Goal: Transaction & Acquisition: Purchase product/service

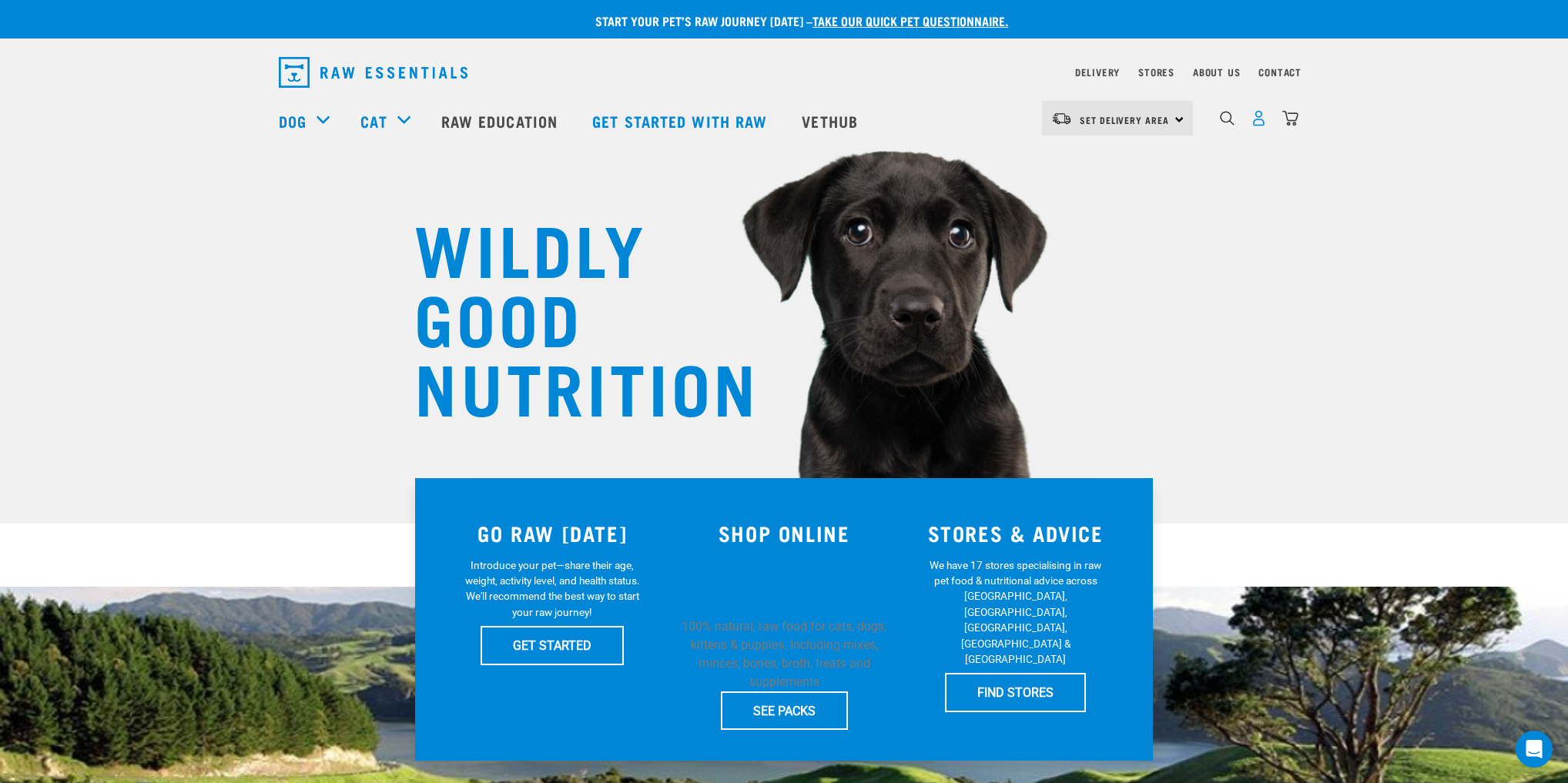
click at [1257, 124] on img "dropdown navigation" at bounding box center [1258, 118] width 16 height 16
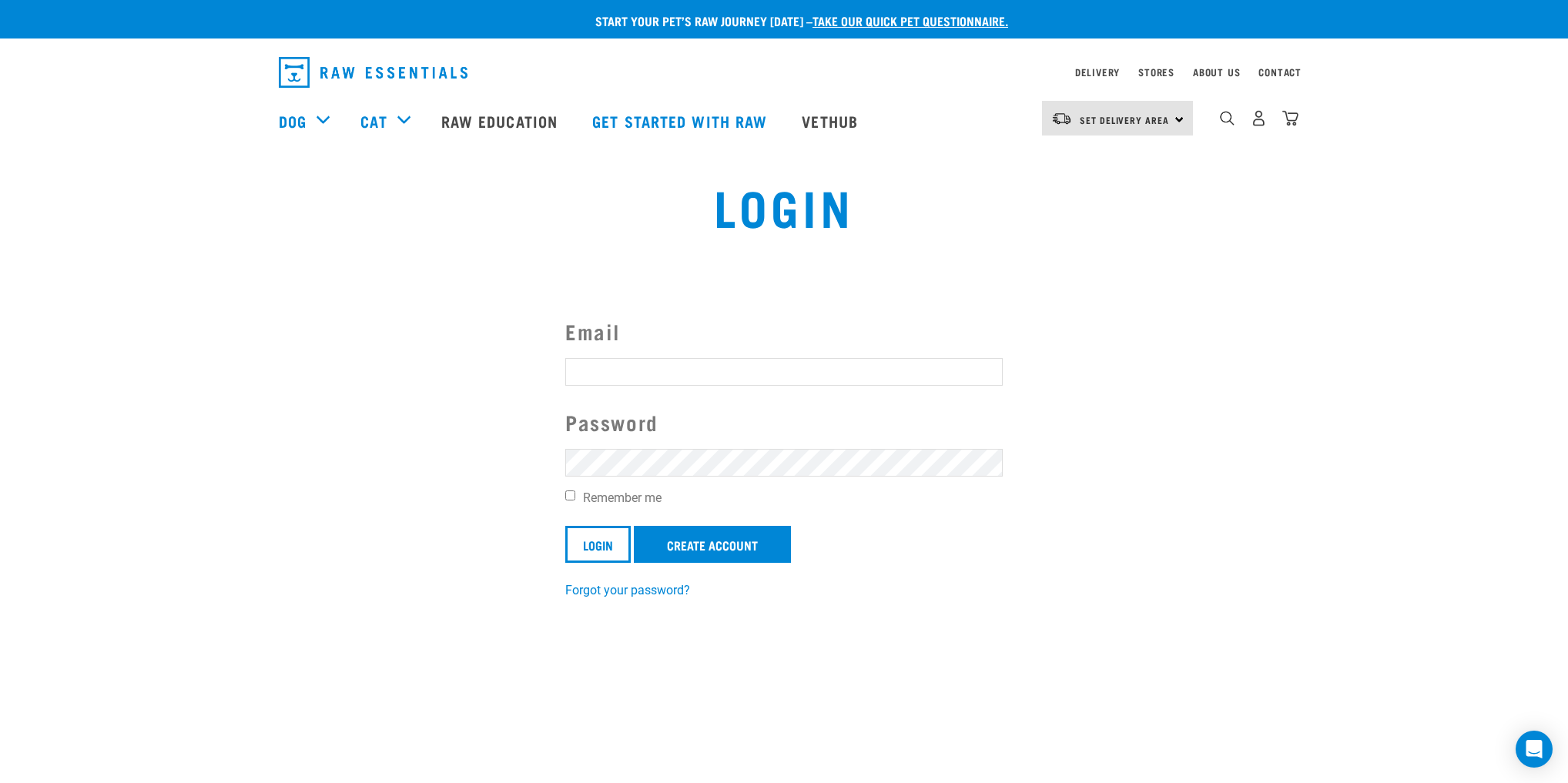
click at [648, 370] on input "Email" at bounding box center [784, 371] width 438 height 28
type input "wzhou4221@gmail.com"
click at [562, 497] on div "Email wzhou4221@gmail.com Password Remember me Login Create Account Forgot your…" at bounding box center [784, 457] width 462 height 284
click at [570, 497] on input "Remember me" at bounding box center [571, 495] width 10 height 10
checkbox input "true"
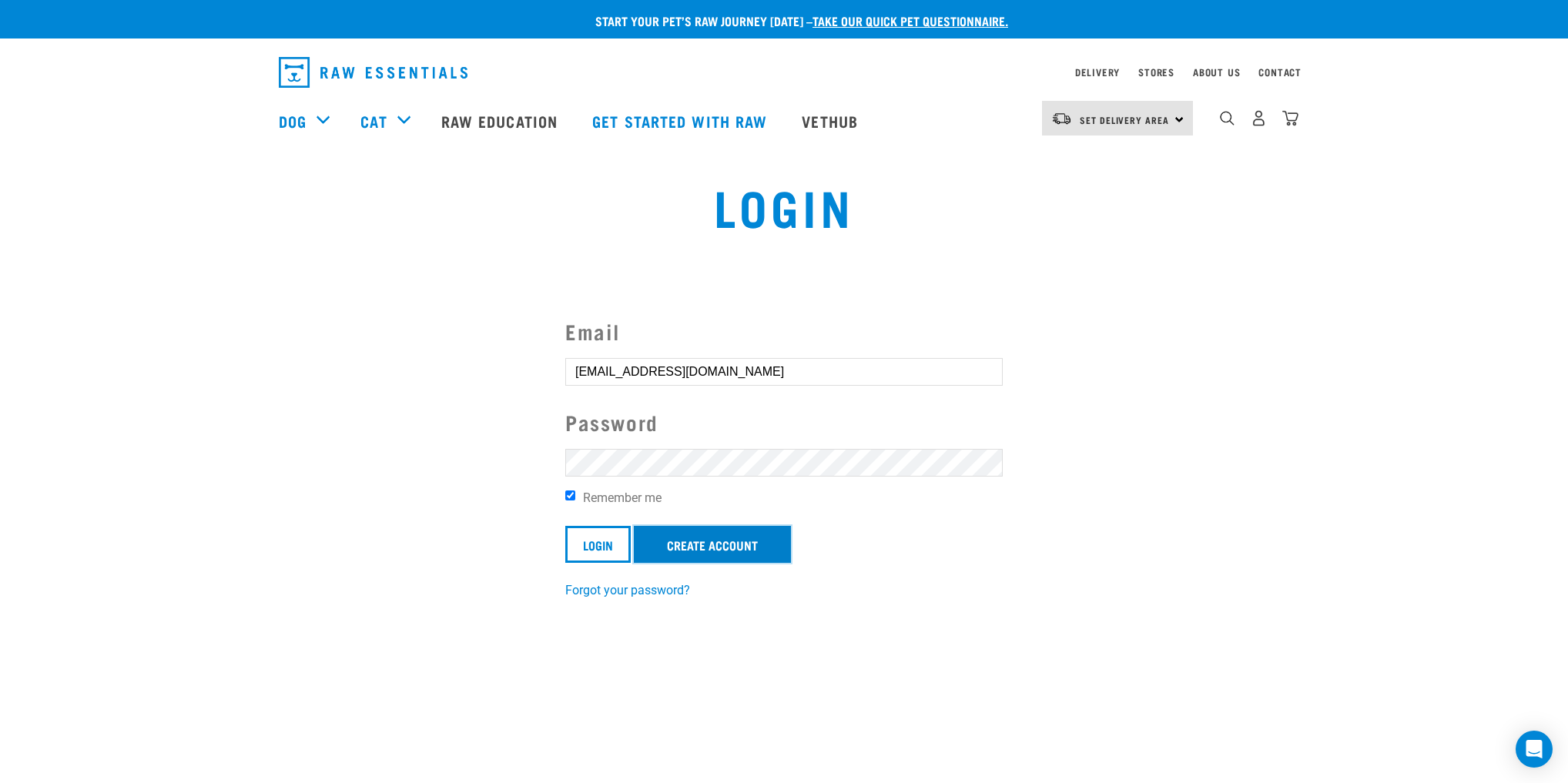
click at [710, 549] on link "Create Account" at bounding box center [713, 545] width 157 height 37
click at [576, 542] on input "Login" at bounding box center [598, 545] width 65 height 37
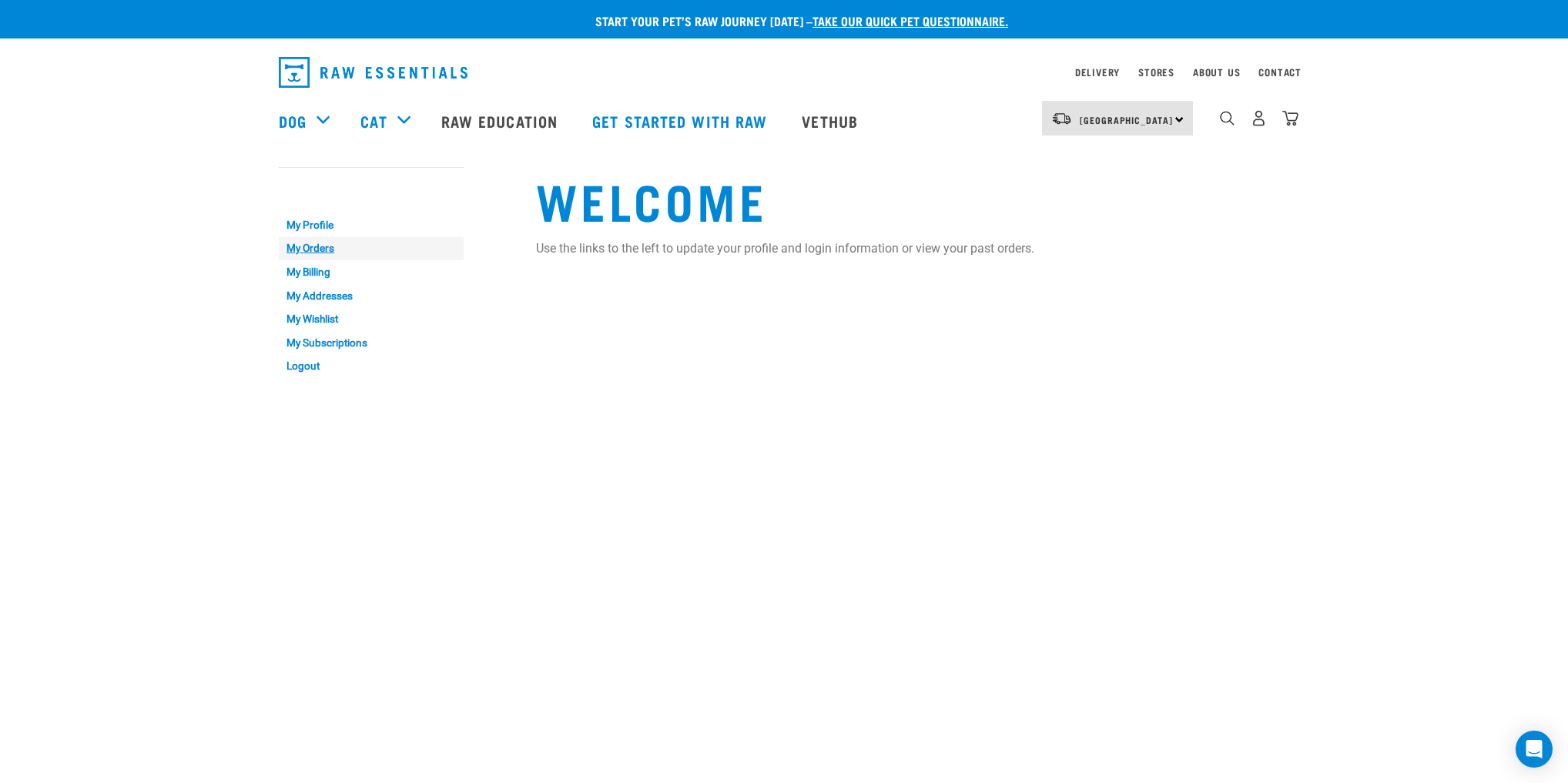
click at [315, 242] on link "My Orders" at bounding box center [371, 249] width 185 height 24
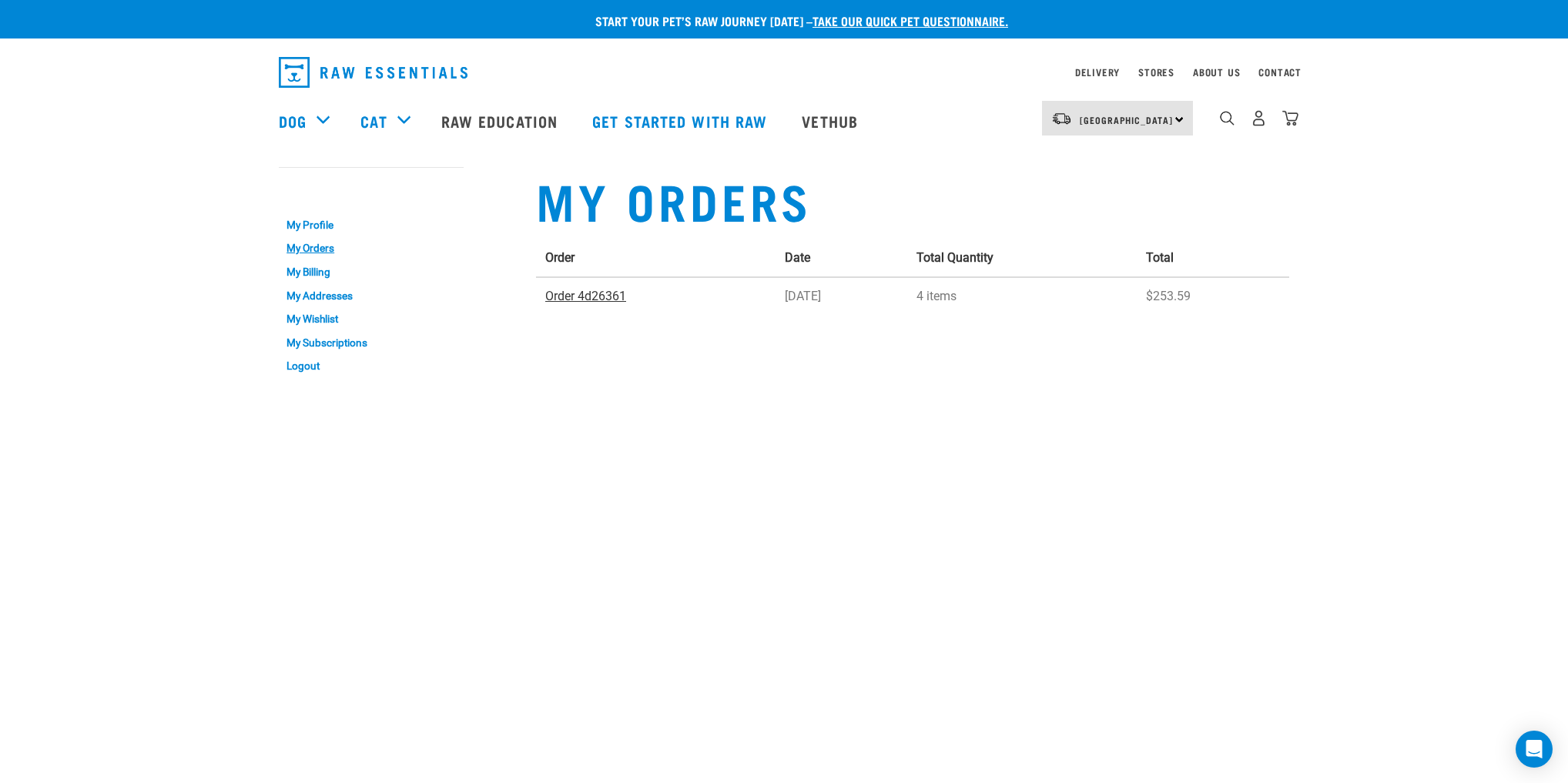
click at [612, 295] on link "Order 4d26361" at bounding box center [586, 295] width 81 height 14
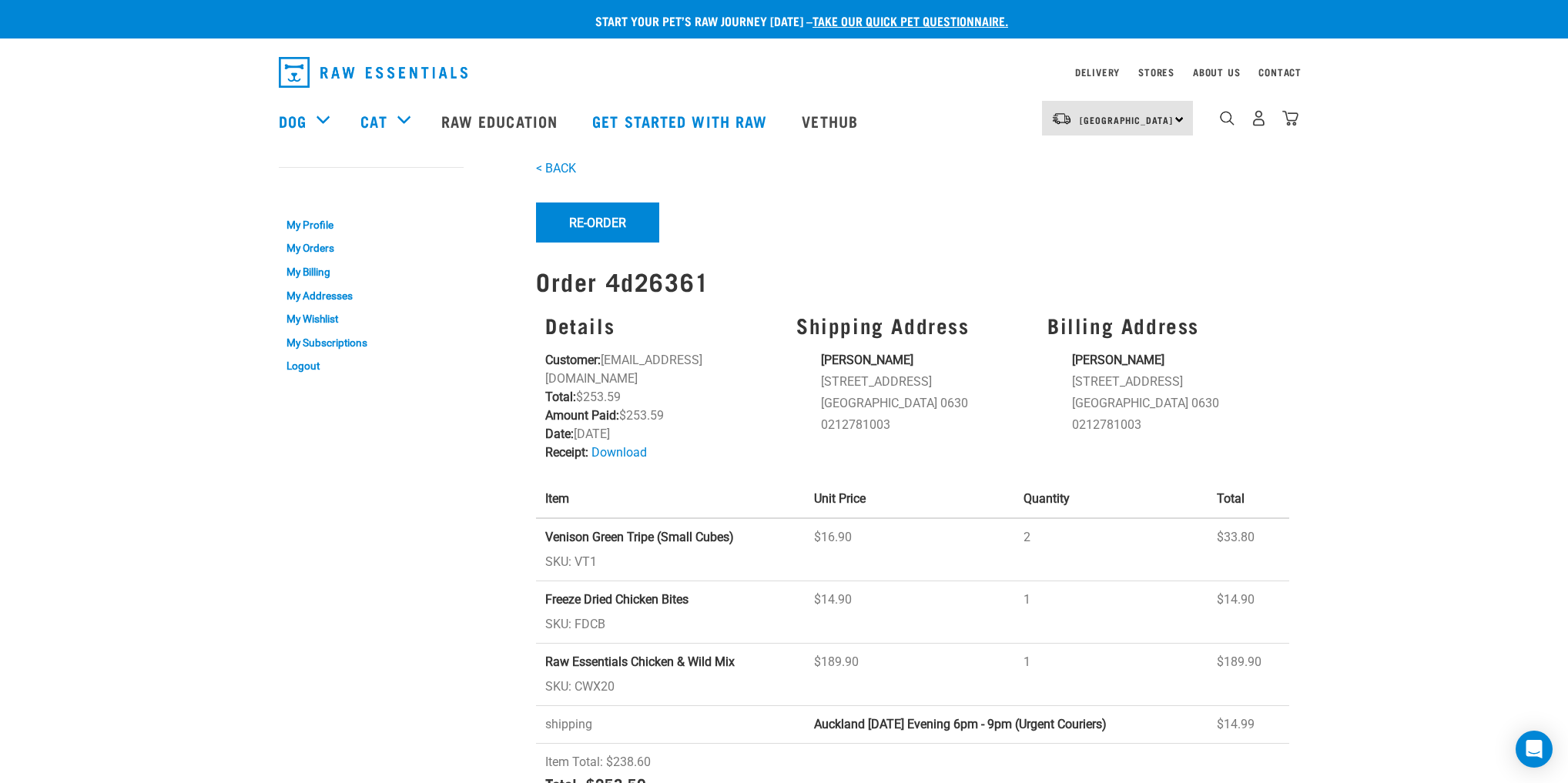
click at [627, 654] on strong "Raw Essentials Chicken & Wild Mix" at bounding box center [640, 661] width 189 height 14
click at [634, 654] on strong "Raw Essentials Chicken & Wild Mix" at bounding box center [640, 661] width 189 height 14
click at [628, 223] on button "Re-Order" at bounding box center [597, 223] width 123 height 40
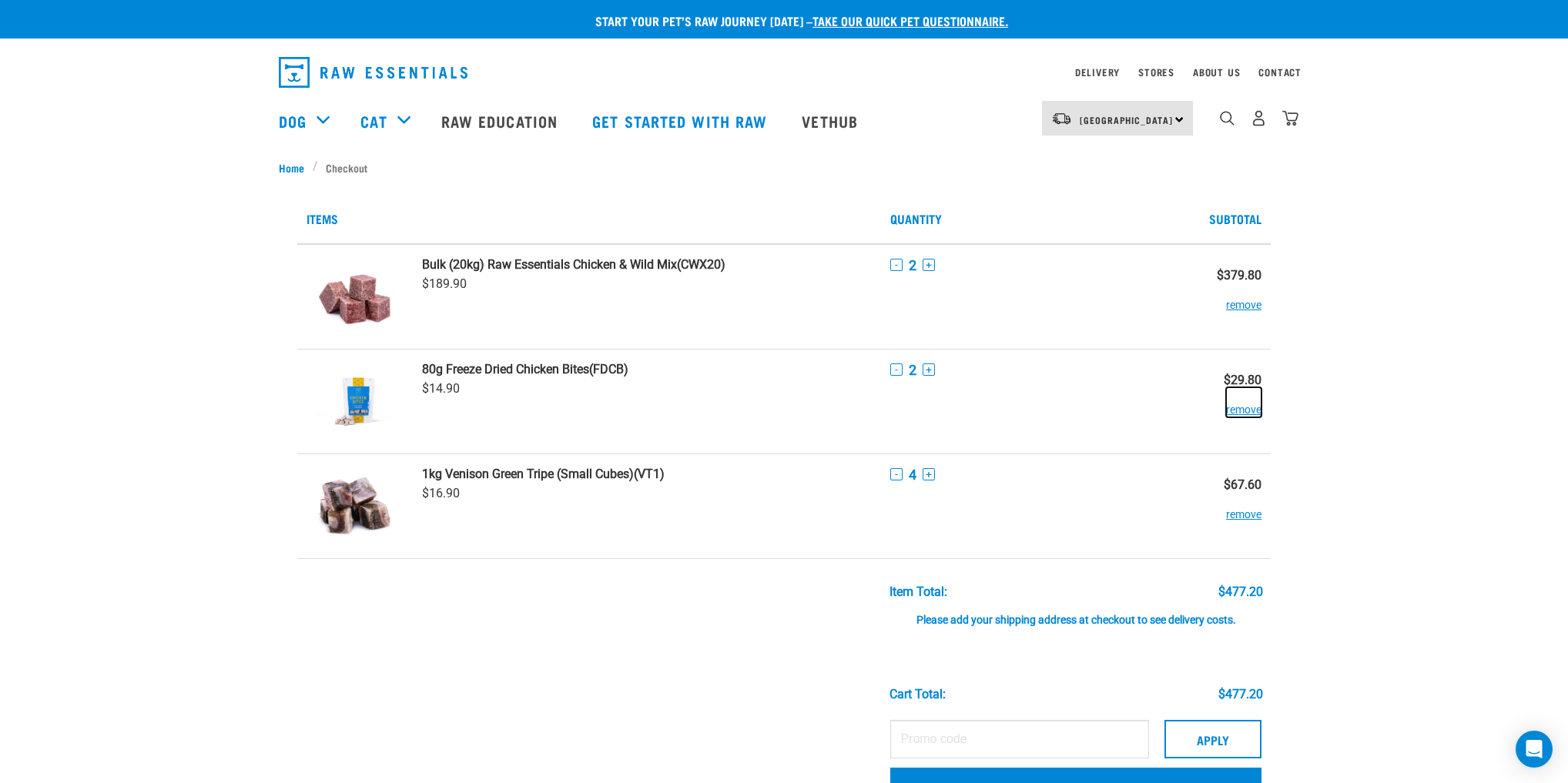
click at [1260, 410] on button "remove" at bounding box center [1244, 402] width 35 height 30
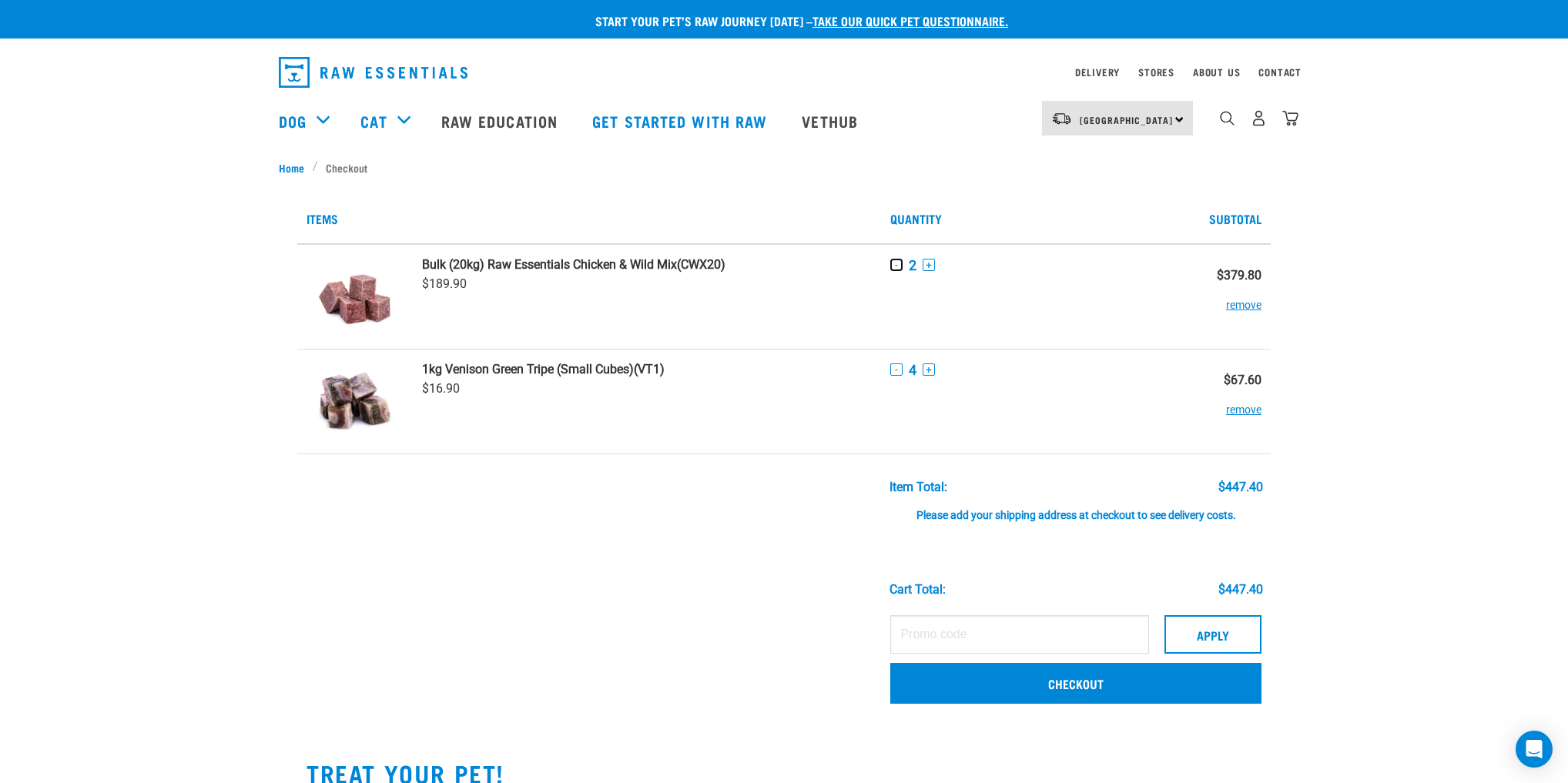
click at [896, 262] on button "-" at bounding box center [896, 264] width 13 height 13
click at [898, 366] on button "-" at bounding box center [896, 370] width 13 height 13
click at [771, 438] on td "1kg Venison Green Tripe (Small Cubes) (VT1) $16.90" at bounding box center [647, 401] width 469 height 105
click at [897, 370] on button "-" at bounding box center [896, 370] width 13 height 13
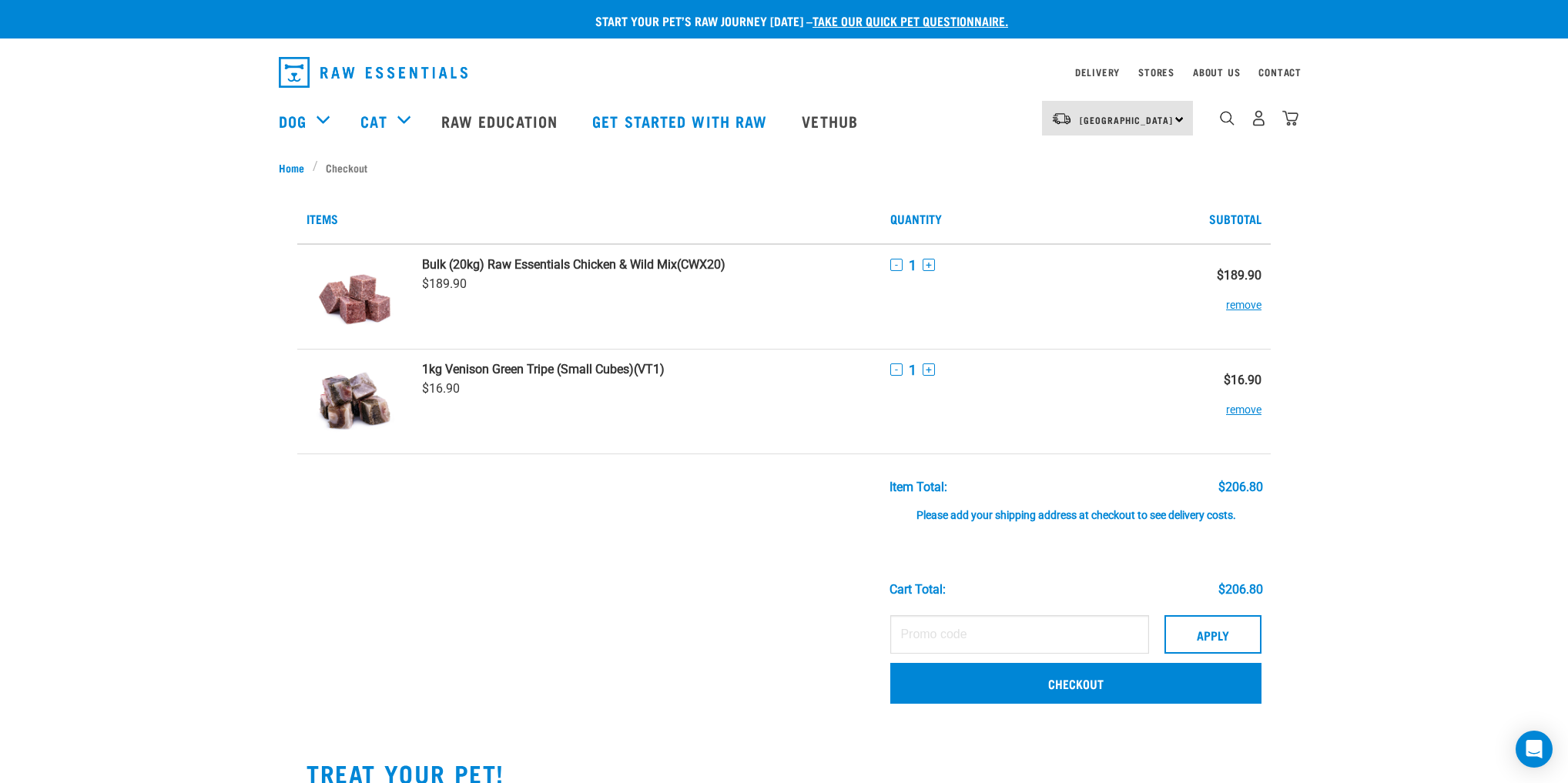
click at [717, 408] on td "1kg Venison Green Tripe (Small Cubes) (VT1) $16.90" at bounding box center [647, 401] width 469 height 105
click at [782, 432] on td "1kg Venison Green Tripe (Small Cubes) (VT1) $16.90" at bounding box center [647, 401] width 469 height 105
click at [771, 438] on td "1kg Venison Green Tripe (Small Cubes) (VT1) $16.90" at bounding box center [647, 401] width 469 height 105
click at [1047, 699] on link "Checkout" at bounding box center [1076, 683] width 372 height 40
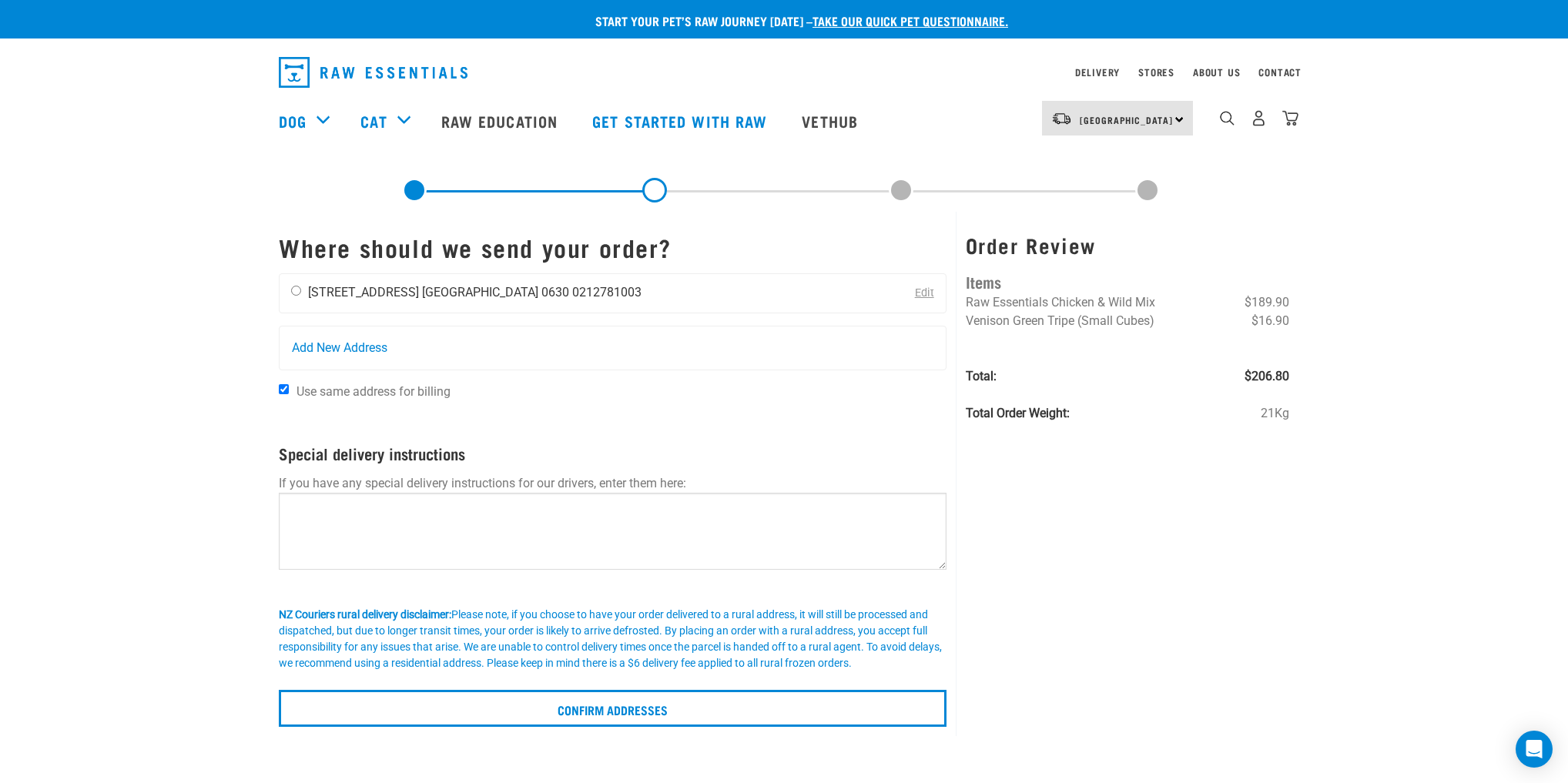
click at [293, 292] on input "radio" at bounding box center [296, 291] width 10 height 10
radio input "true"
click at [361, 529] on textarea at bounding box center [612, 531] width 668 height 77
type textarea "j"
paste textarea "Just leave the package at the door at the top of the stairs."
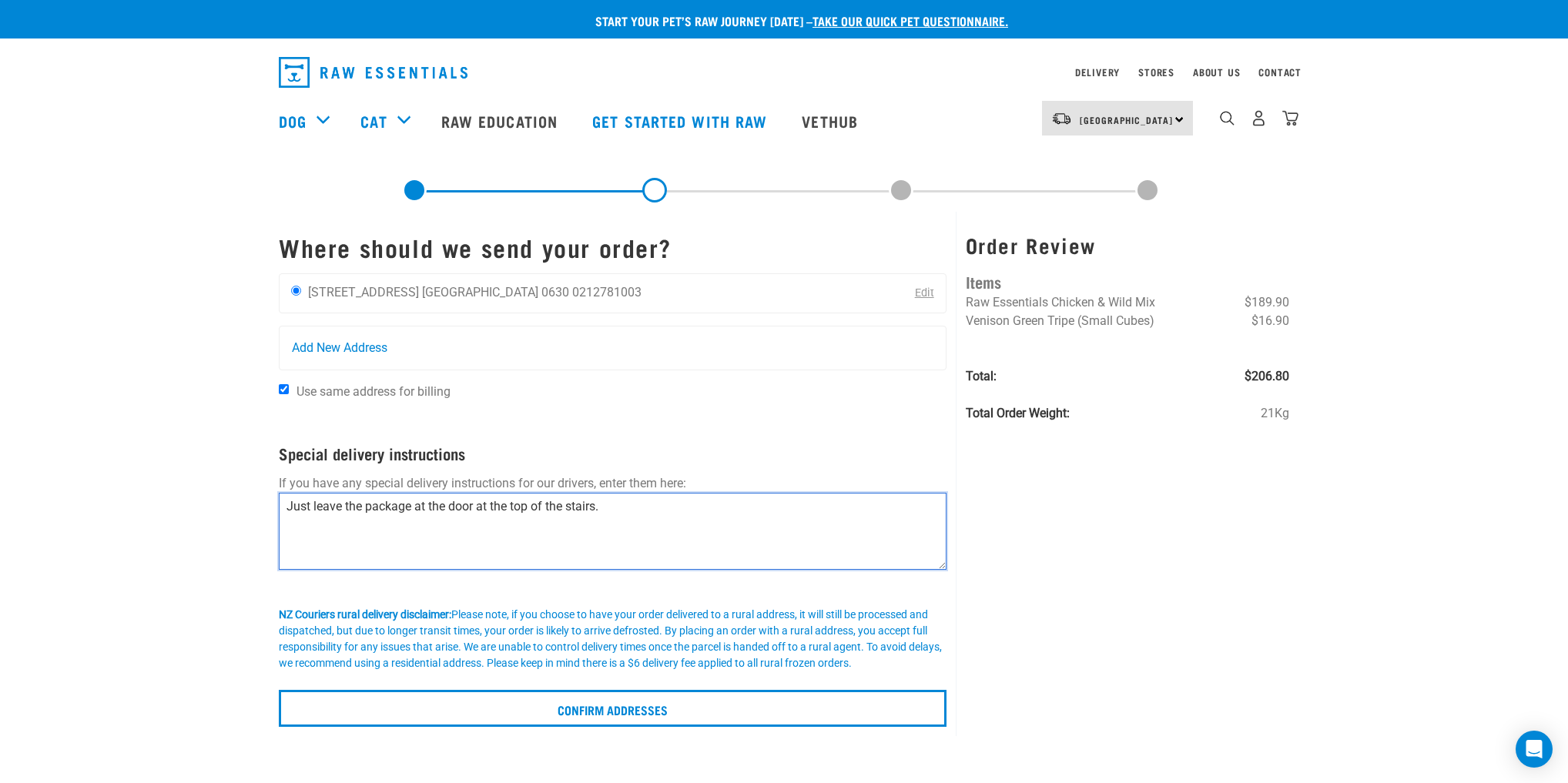
type textarea "Just leave the package at the door at the top of the stairs."
click at [1167, 519] on div "Order Review Items Raw Essentials Chicken & Wild Mix $189.90 Venison Green Trip…" at bounding box center [1127, 473] width 343 height 525
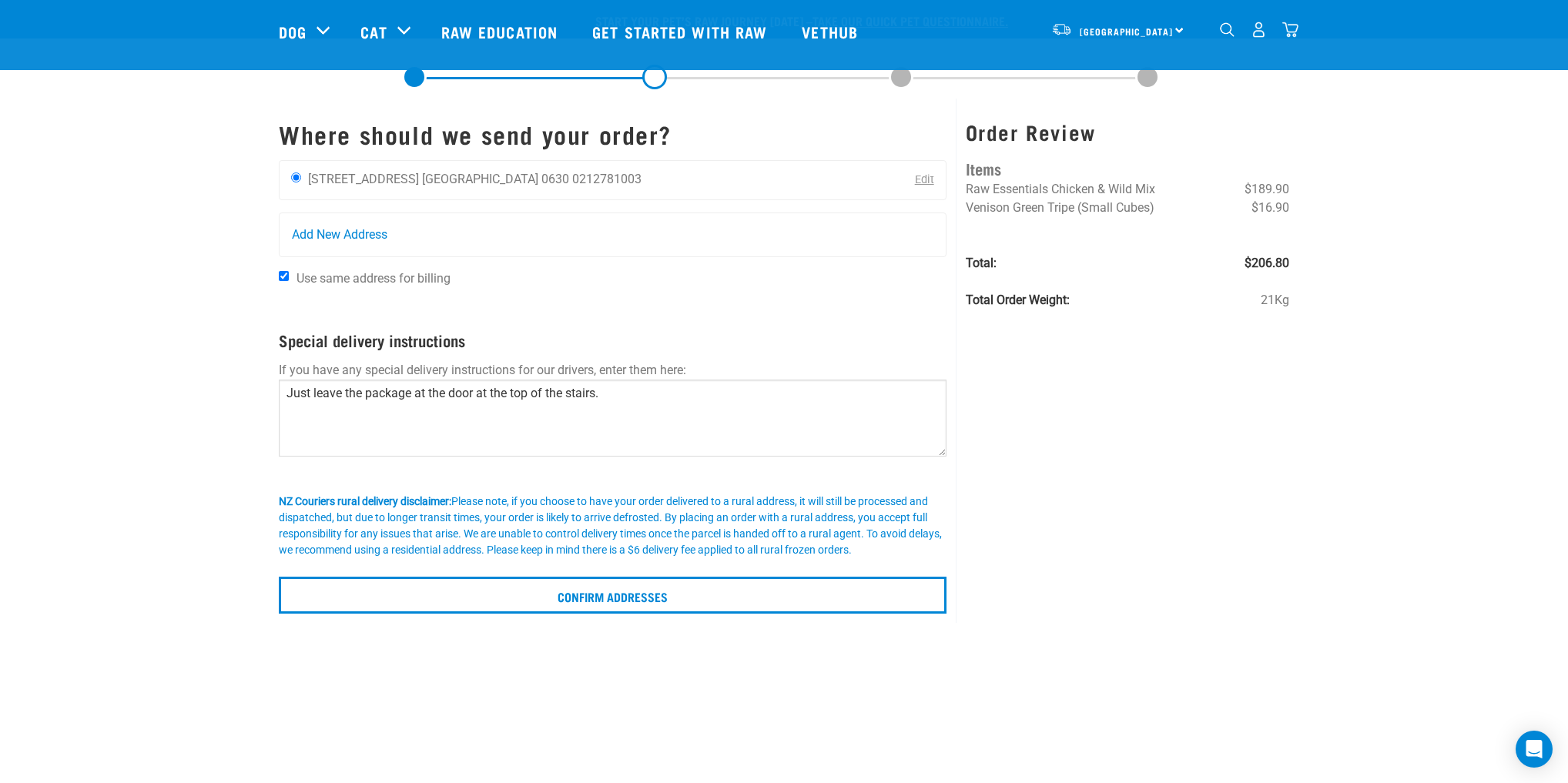
scroll to position [62, 0]
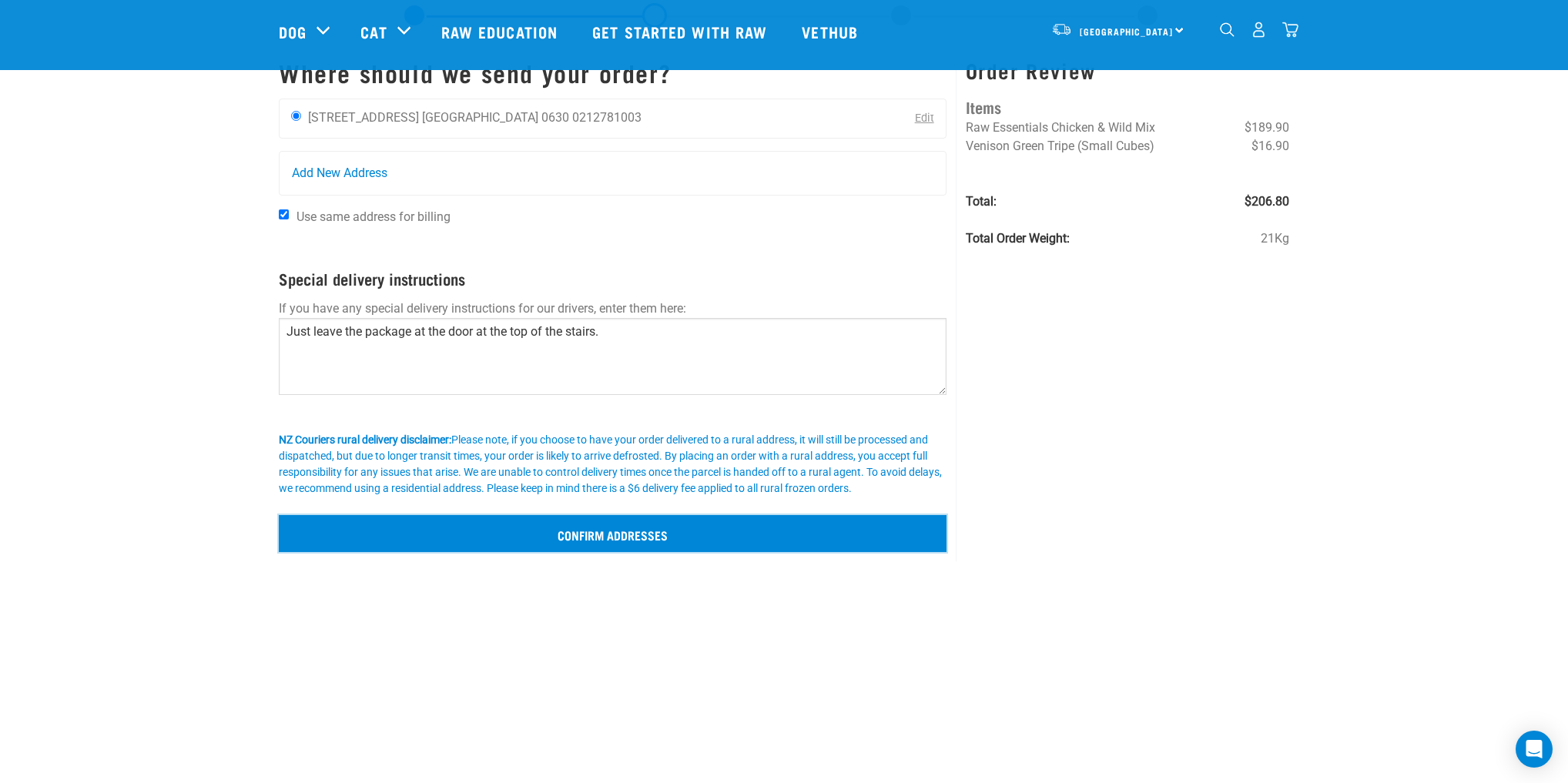
click at [724, 521] on input "Confirm addresses" at bounding box center [612, 534] width 668 height 37
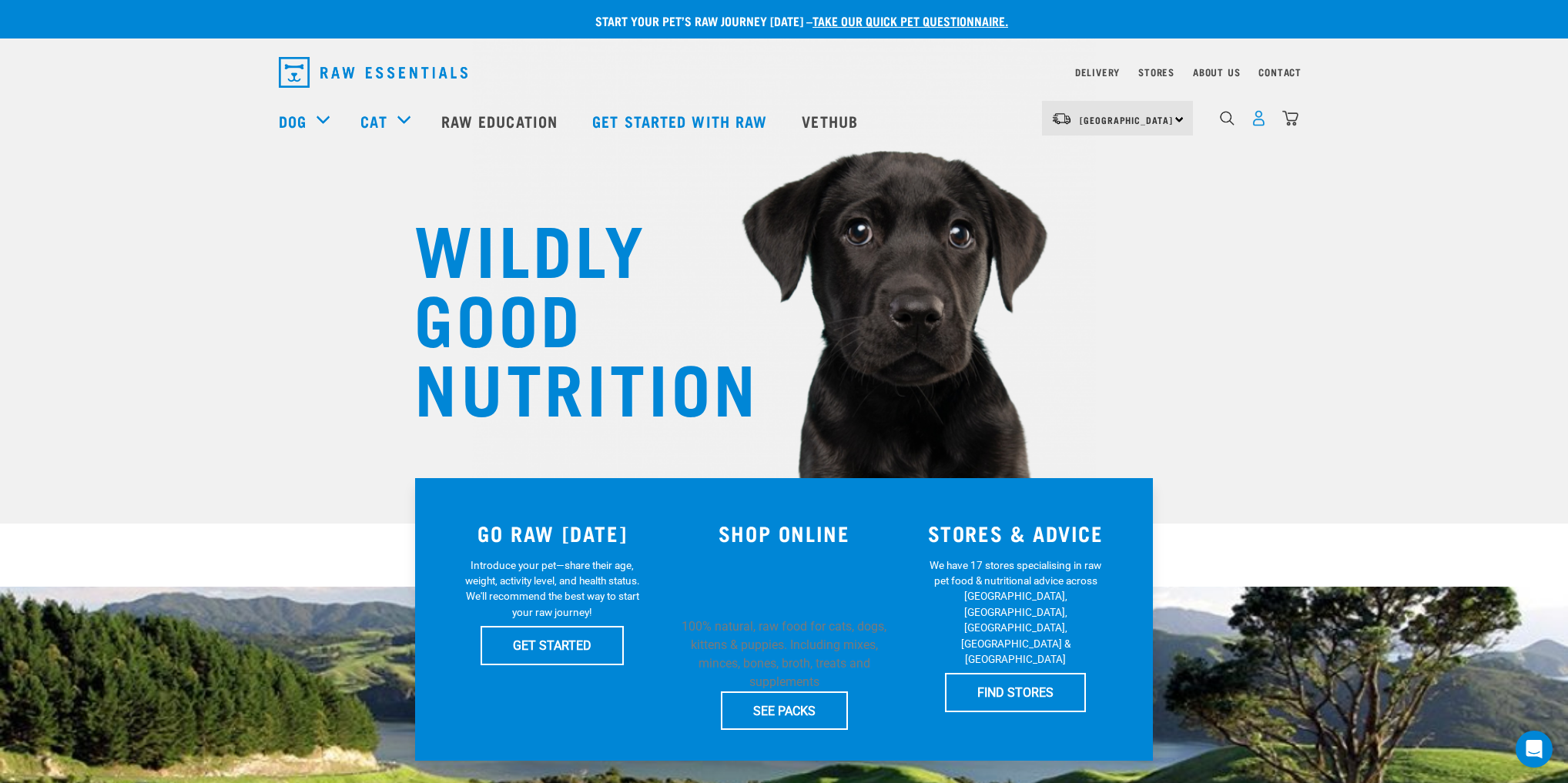
click at [1263, 125] on img "dropdown navigation" at bounding box center [1258, 118] width 16 height 16
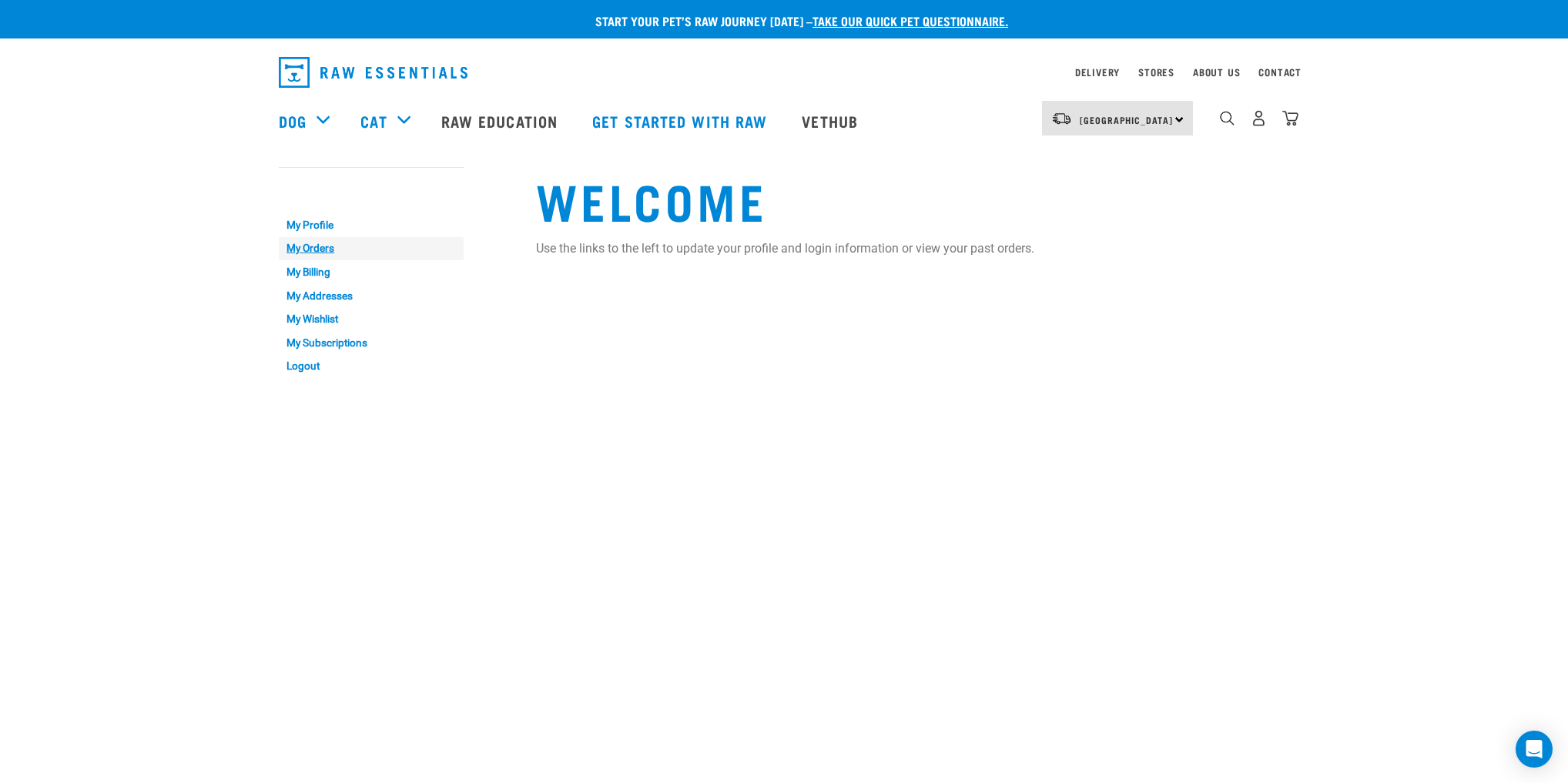
click at [307, 244] on link "My Orders" at bounding box center [371, 249] width 185 height 24
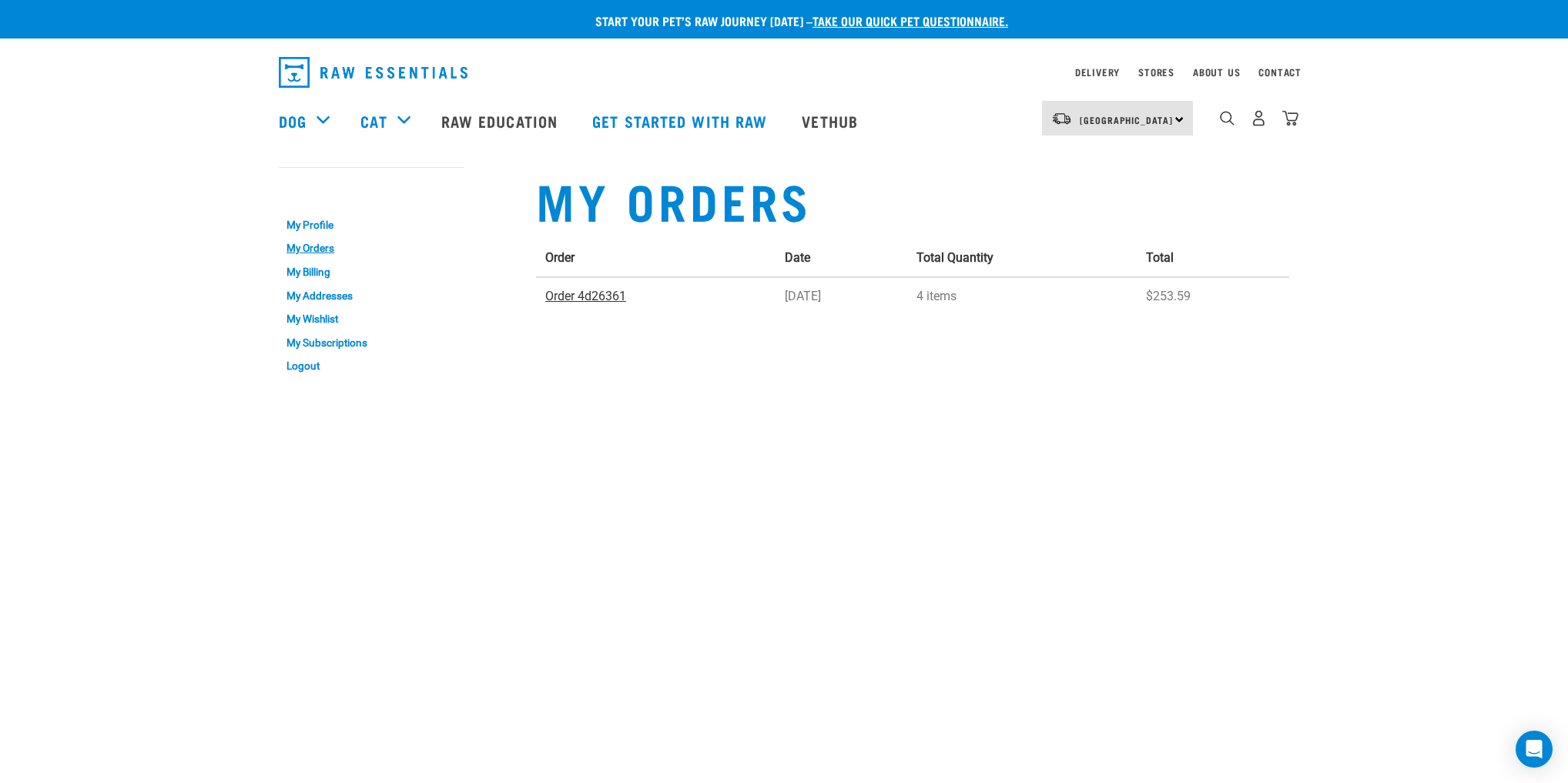
click at [579, 293] on link "Order 4d26361" at bounding box center [586, 295] width 81 height 14
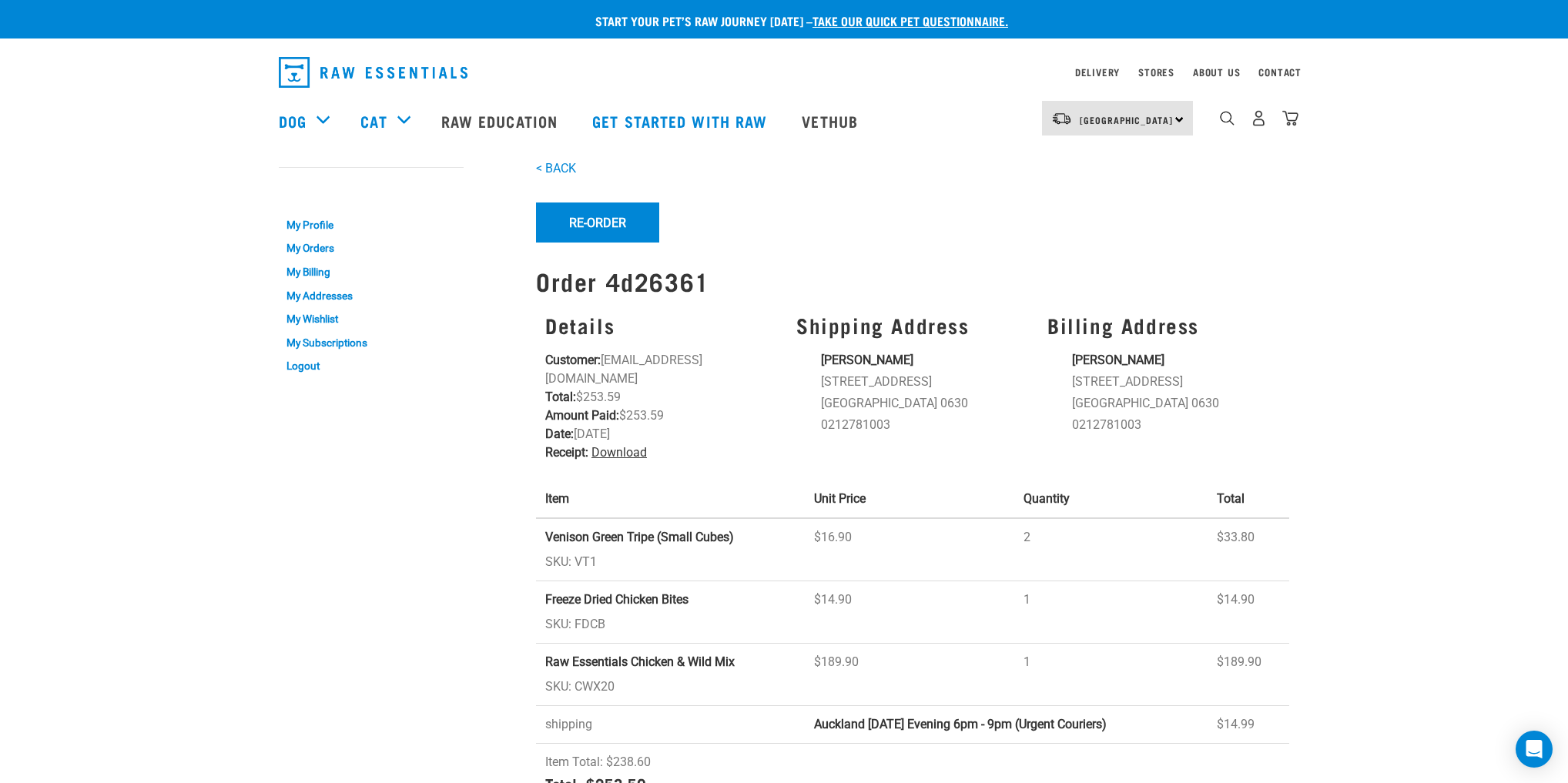
click at [643, 445] on link "Download" at bounding box center [619, 452] width 55 height 14
click at [333, 248] on link "My Orders" at bounding box center [371, 249] width 185 height 24
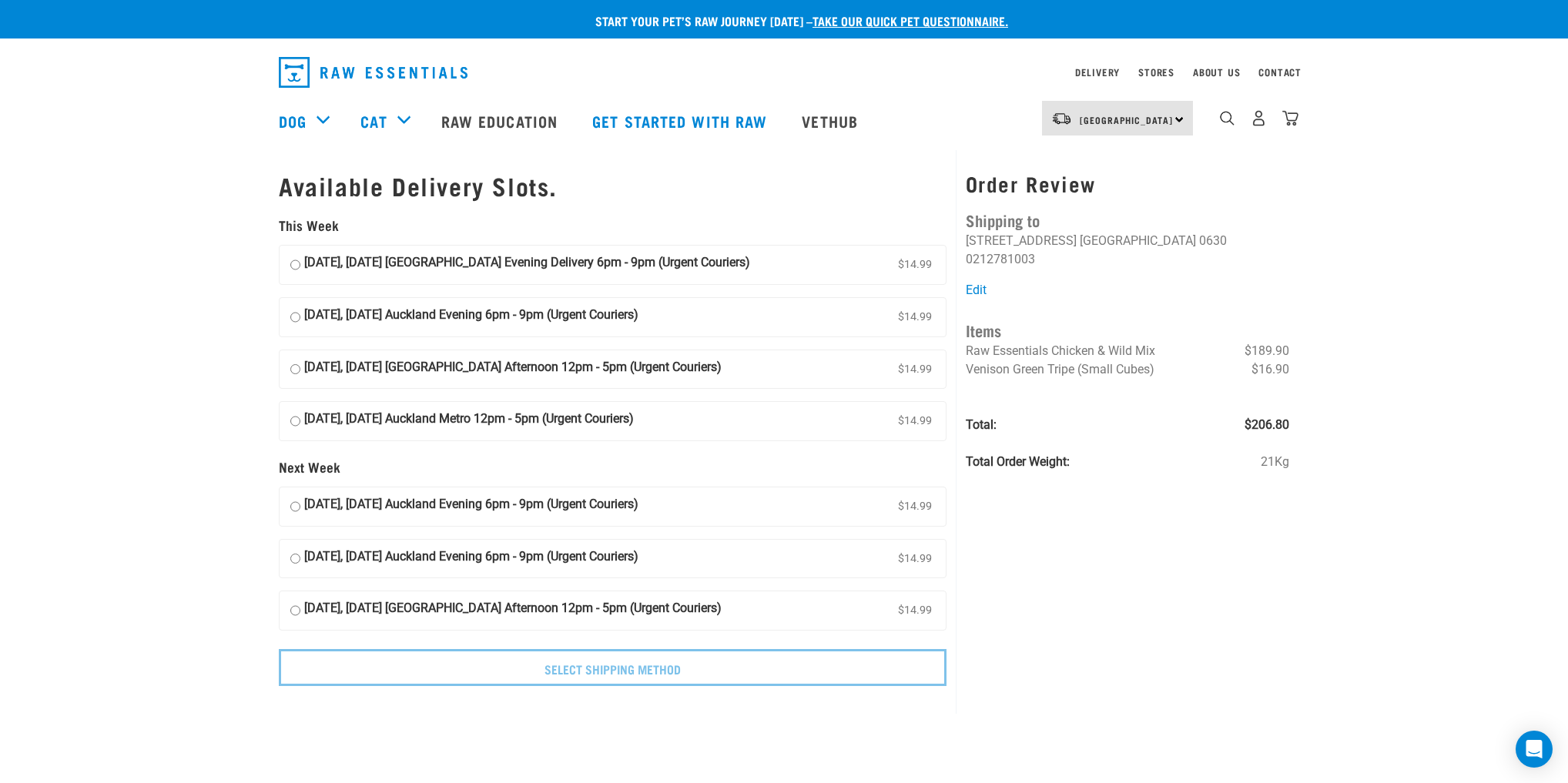
click at [293, 318] on input "[DATE], [DATE] Auckland Evening 6pm - 9pm (Urgent Couriers) $14.99" at bounding box center [295, 317] width 10 height 23
radio input "true"
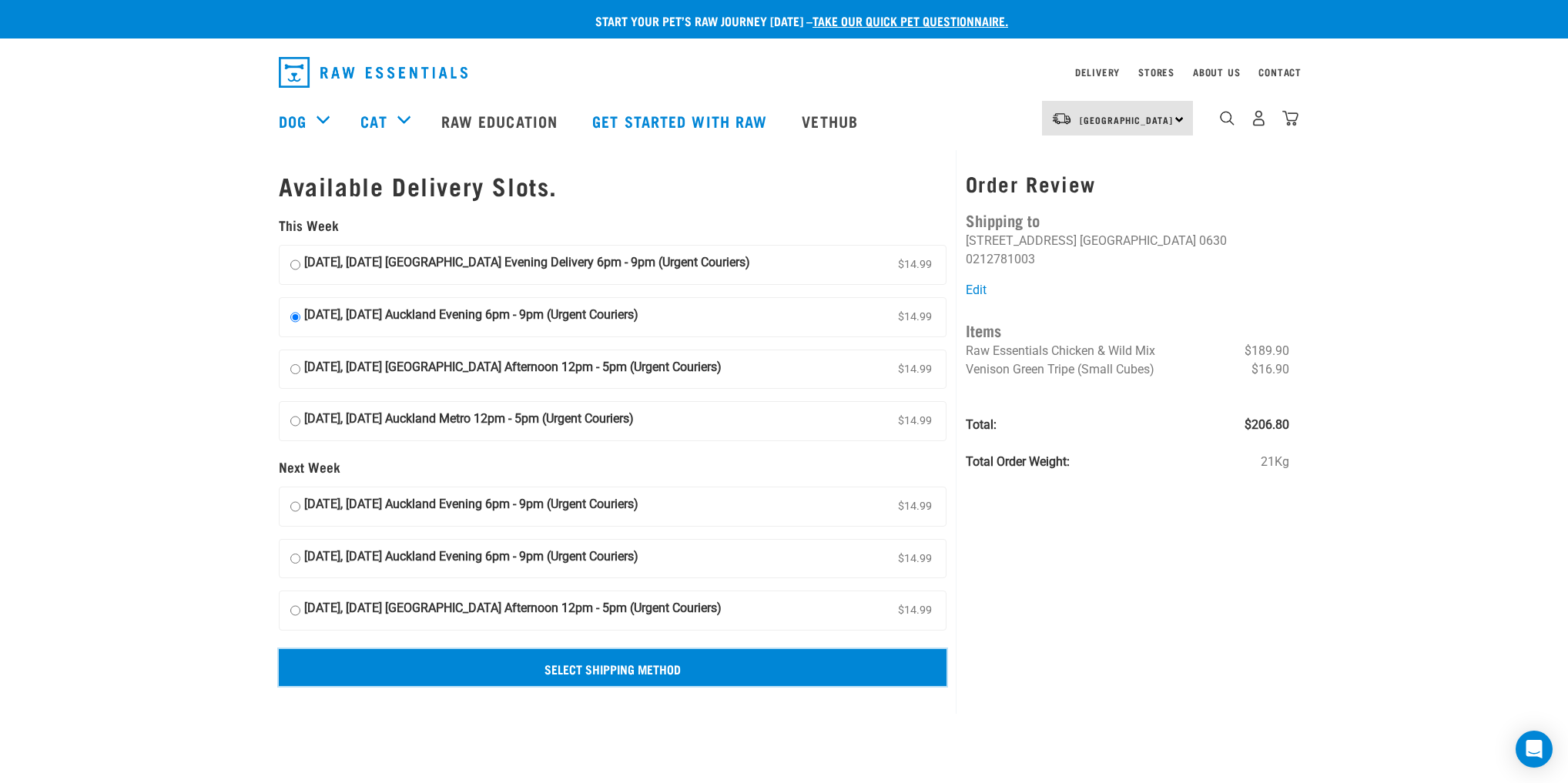
click at [639, 668] on input "Select Shipping Method" at bounding box center [612, 668] width 668 height 37
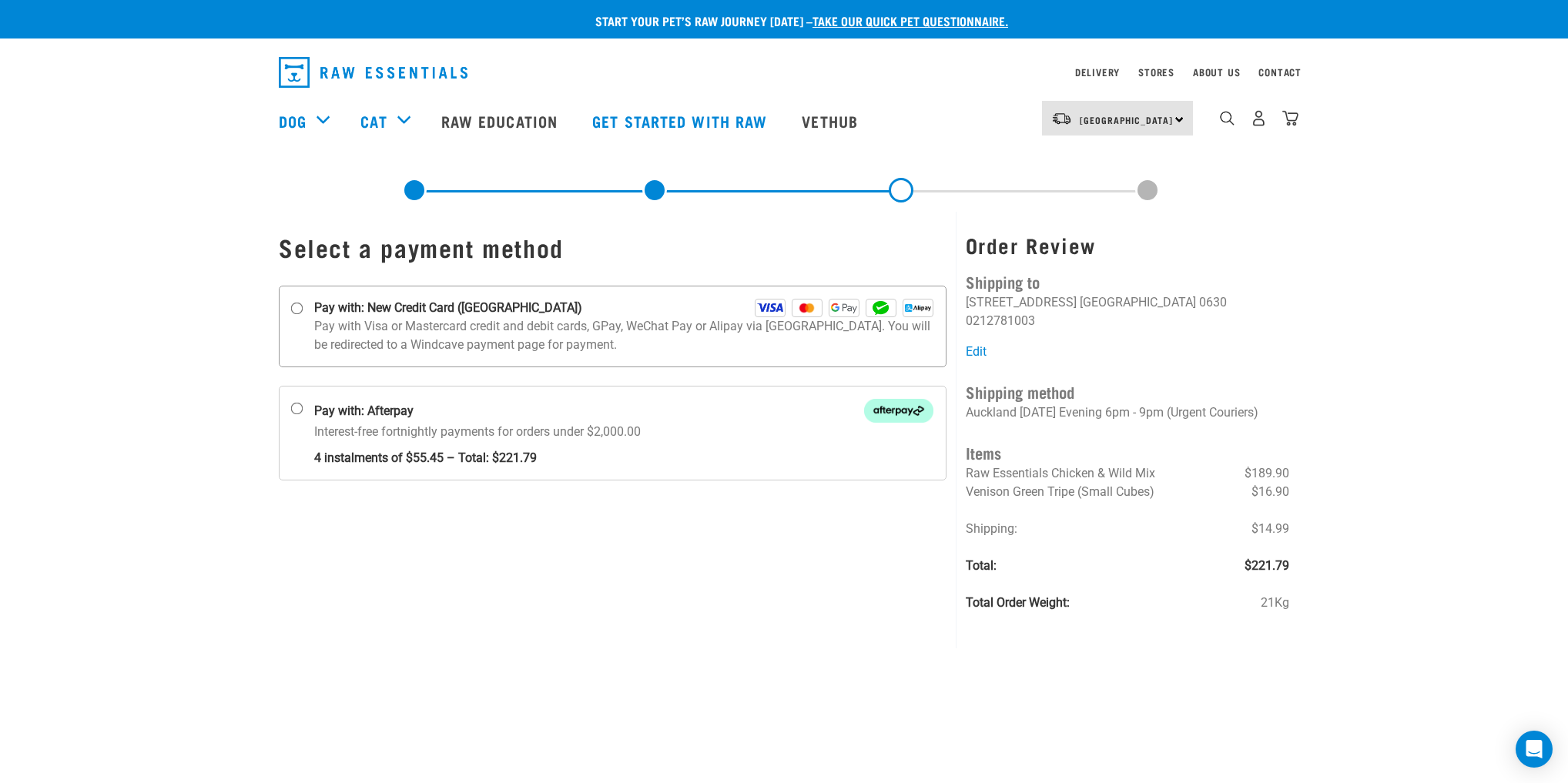
click at [294, 308] on input "Pay with: New Credit Card (Windcave)" at bounding box center [297, 309] width 13 height 13
radio input "true"
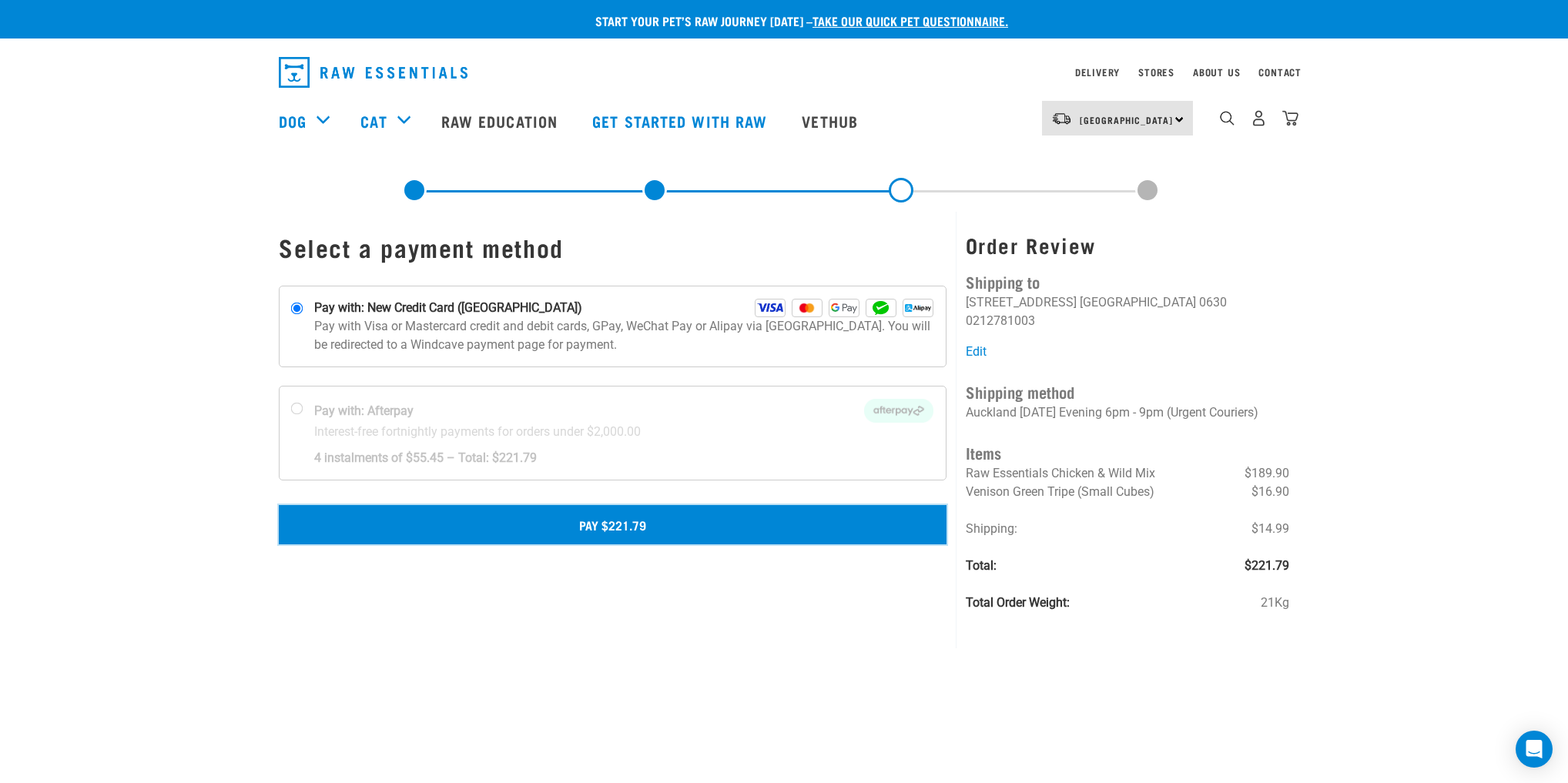
click at [679, 526] on button "Pay $221.79" at bounding box center [612, 525] width 668 height 38
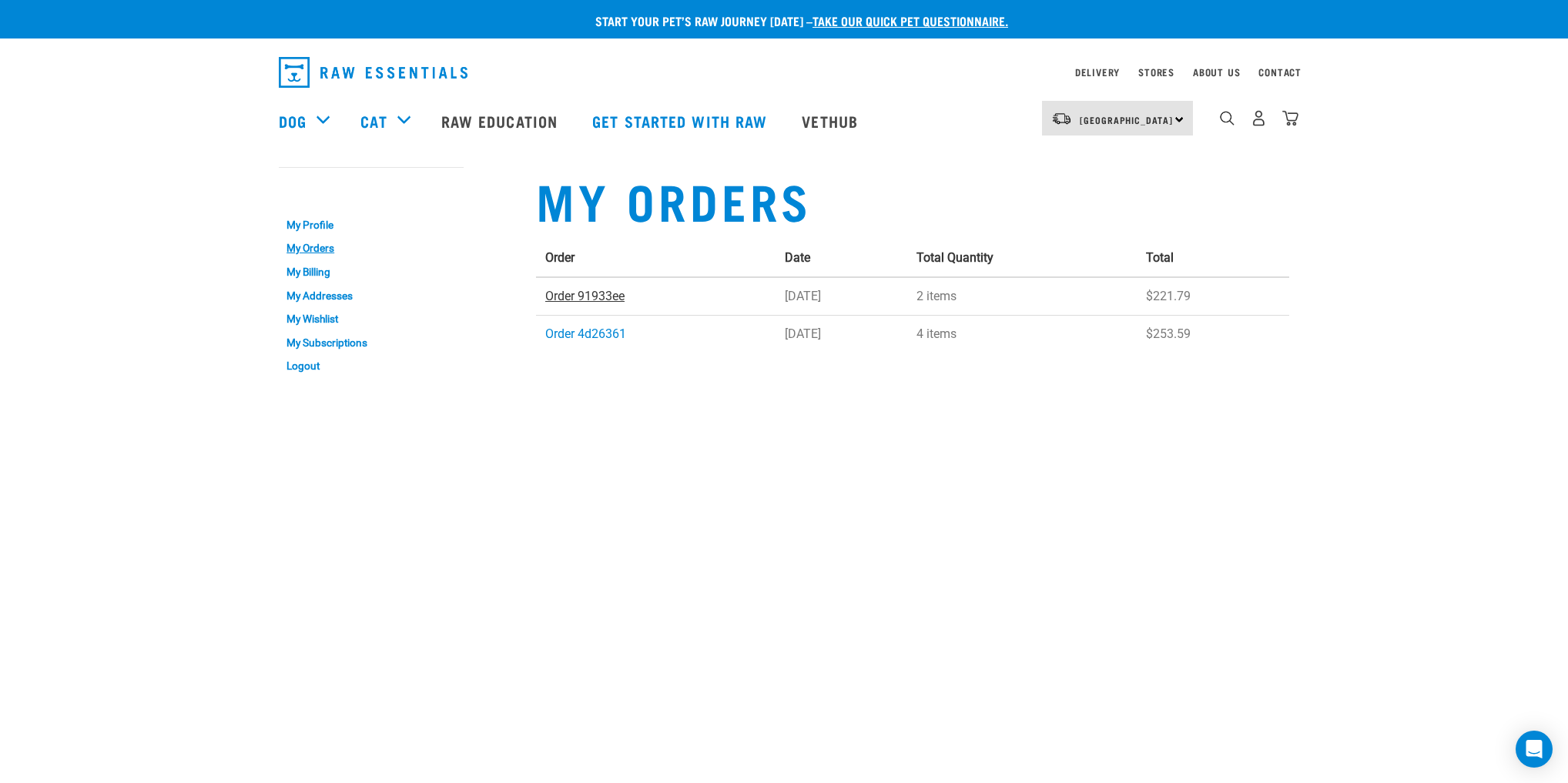
click at [601, 296] on link "Order 91933ee" at bounding box center [585, 295] width 79 height 14
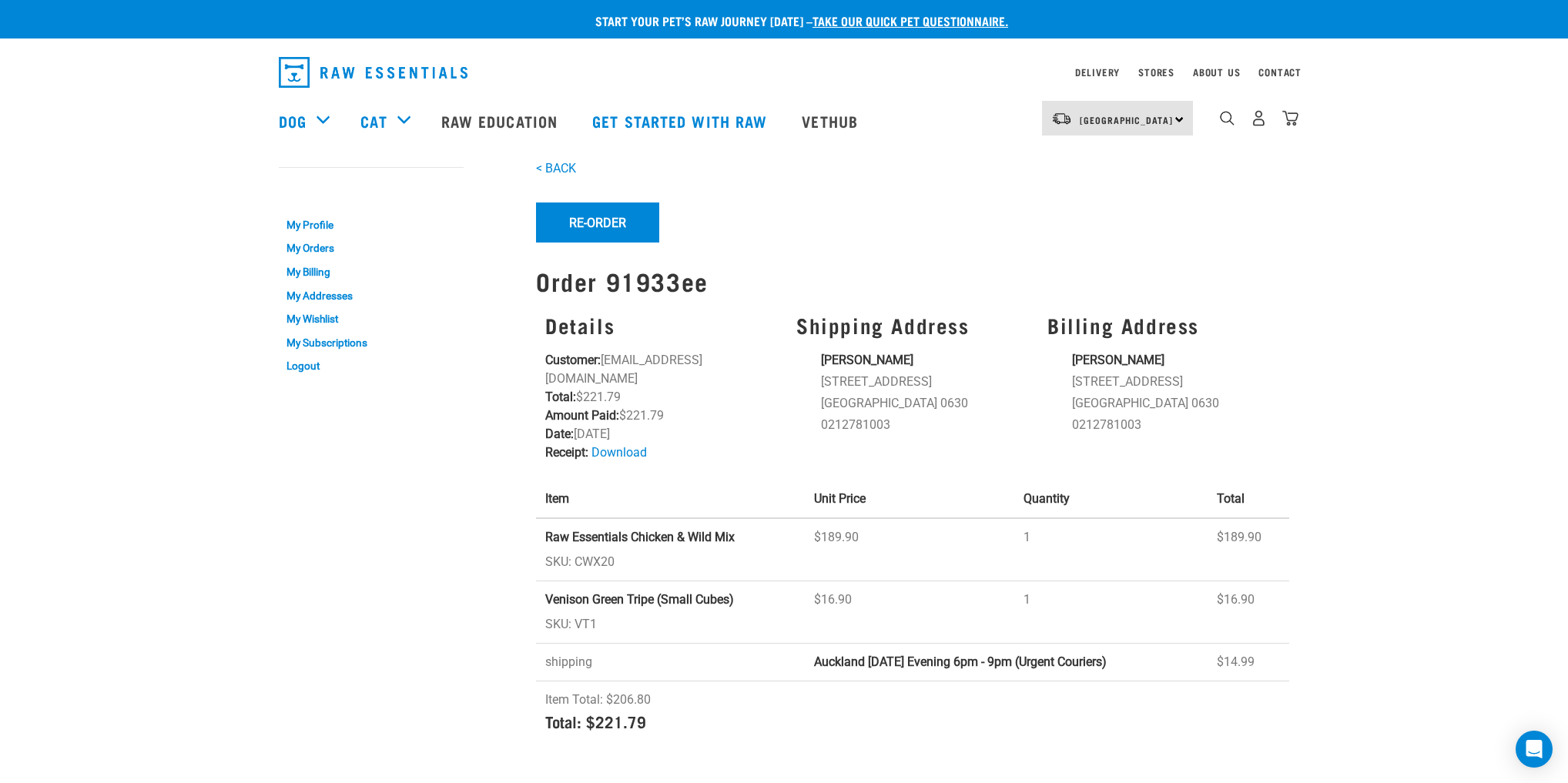
drag, startPoint x: 1270, startPoint y: 253, endPoint x: 1119, endPoint y: 180, distance: 167.7
